Goal: Task Accomplishment & Management: Use online tool/utility

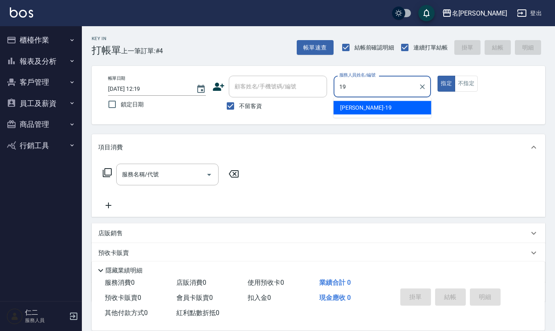
type input "[PERSON_NAME]-19"
type button "true"
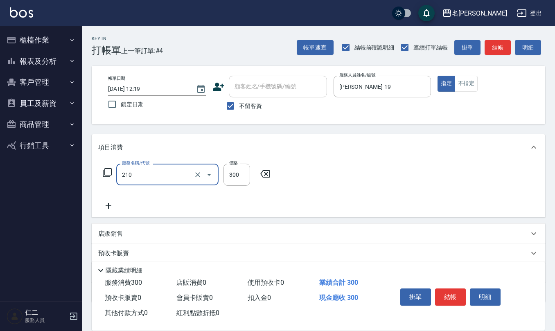
type input "[PERSON_NAME]洗髮精(210)"
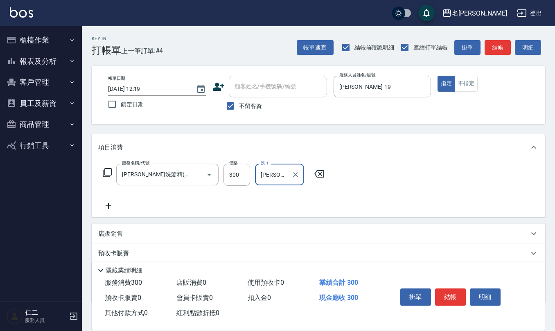
type input "[PERSON_NAME]-20"
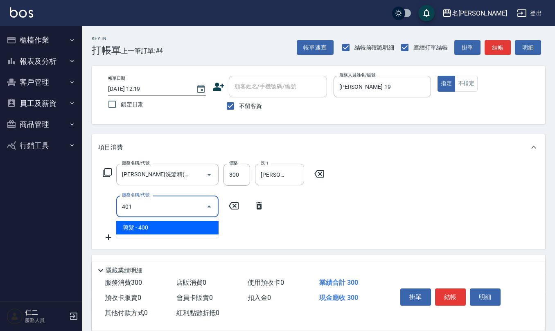
type input "剪髮(401)"
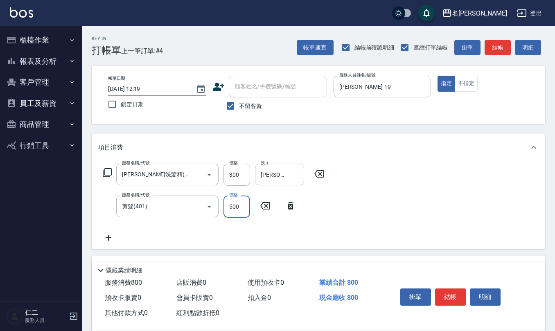
type input "500"
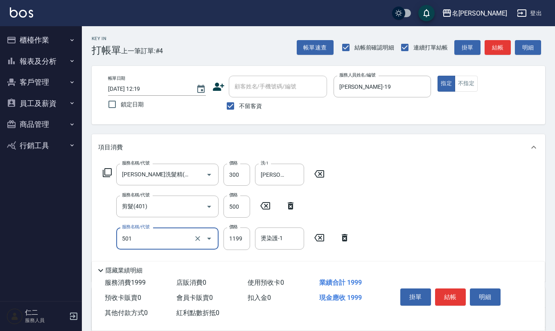
type input "染髮(501)"
type input "1500"
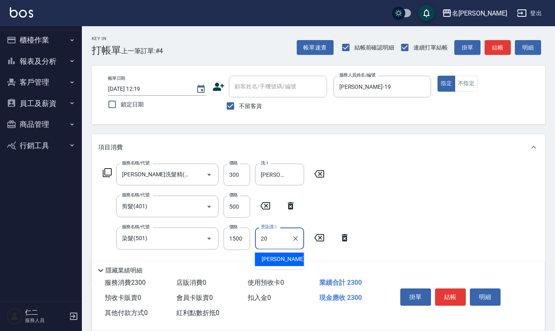
type input "[PERSON_NAME]-20"
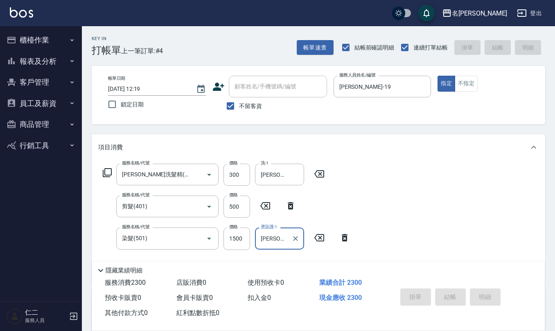
type input "[DATE] 13:04"
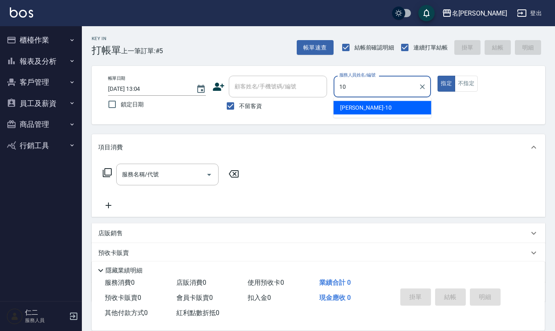
type input "[PERSON_NAME]-10"
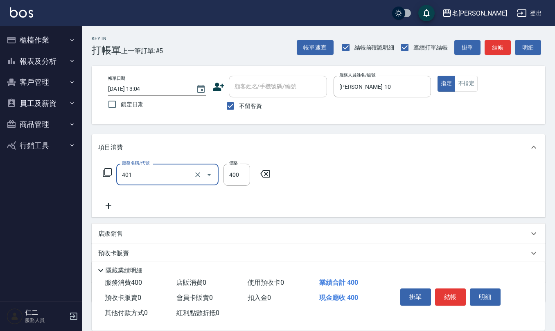
type input "剪髮(401)"
type input "405"
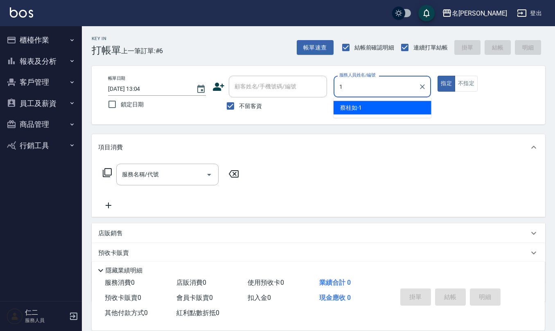
type input "[PERSON_NAME]1"
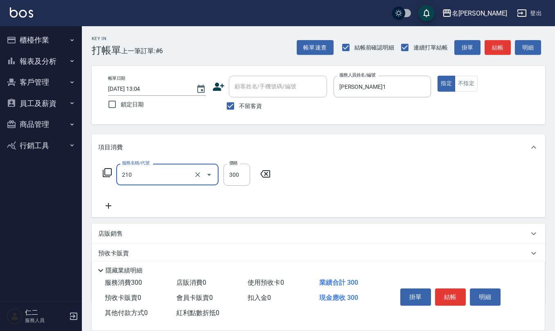
type input "[PERSON_NAME]洗髮精(210)"
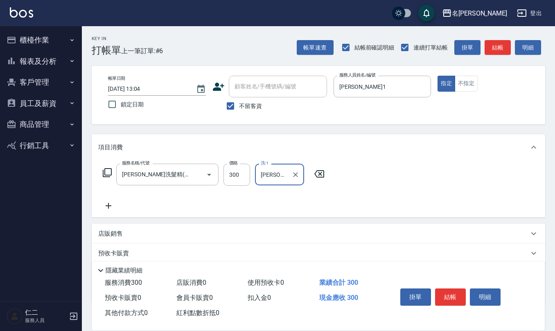
type input "[PERSON_NAME]5"
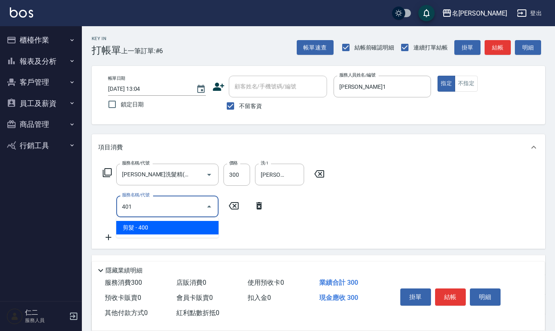
type input "剪髮(401)"
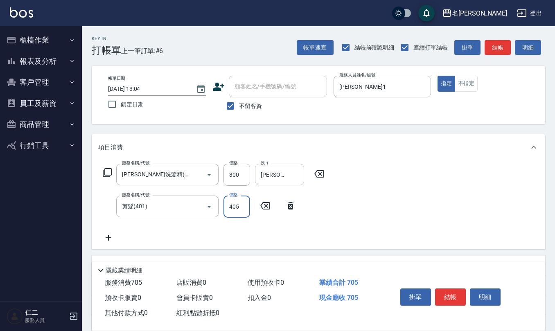
type input "405"
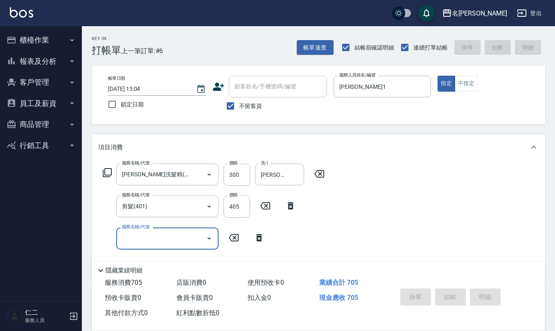
type input "[DATE] 13:05"
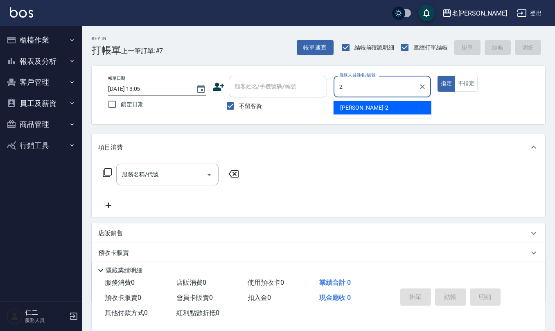
type input "[PERSON_NAME]-2"
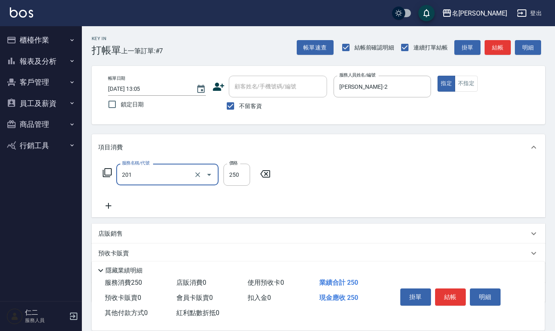
type input "洗髮(201)"
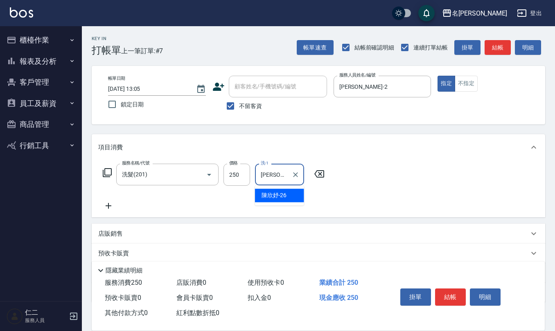
type input "[PERSON_NAME]-26"
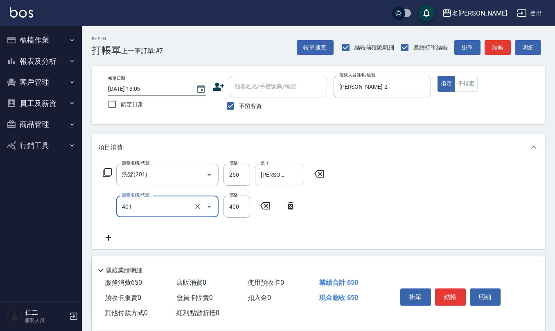
type input "剪髮(401)"
type input "350"
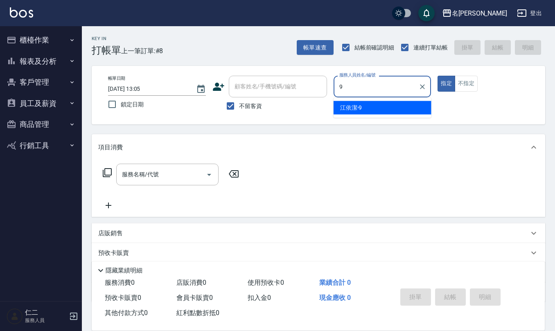
type input "[PERSON_NAME]-9"
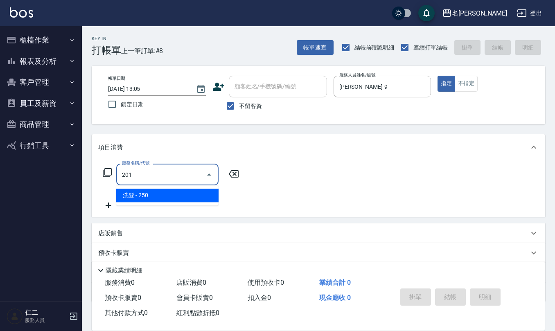
type input "洗髮(201)"
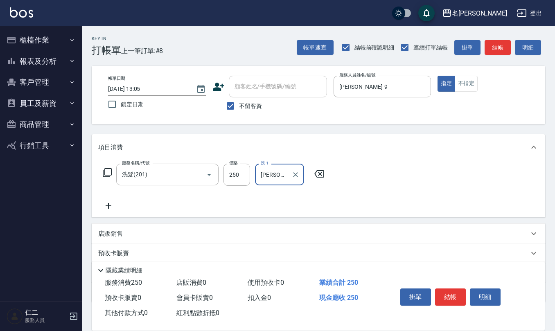
type input "[PERSON_NAME]-20"
